Goal: Task Accomplishment & Management: Manage account settings

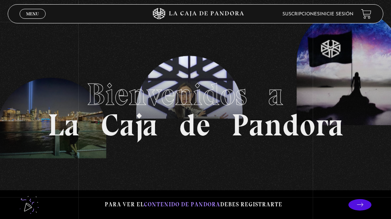
click at [29, 15] on span "Menu" at bounding box center [32, 14] width 13 height 5
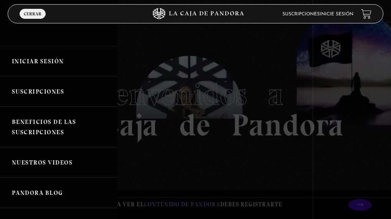
click at [23, 56] on link "Iniciar Sesión" at bounding box center [58, 61] width 117 height 30
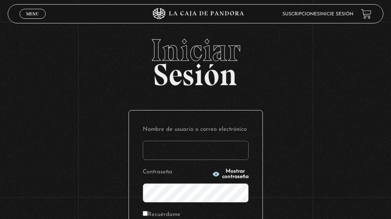
click at [175, 152] on input "Nombre de usuario o correo electrónico" at bounding box center [196, 150] width 106 height 19
type input "s y k"
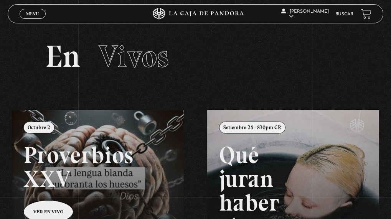
click at [35, 15] on span "Menu" at bounding box center [32, 14] width 13 height 5
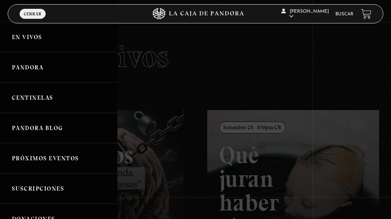
click at [31, 71] on link "Pandora" at bounding box center [58, 67] width 117 height 30
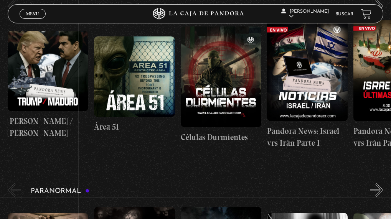
scroll to position [115, 0]
